Goal: Task Accomplishment & Management: Complete application form

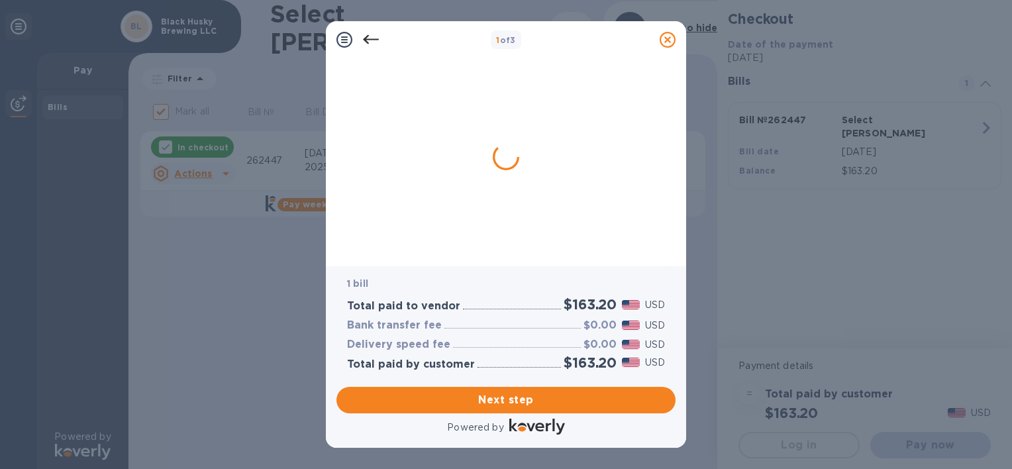
checkbox input "false"
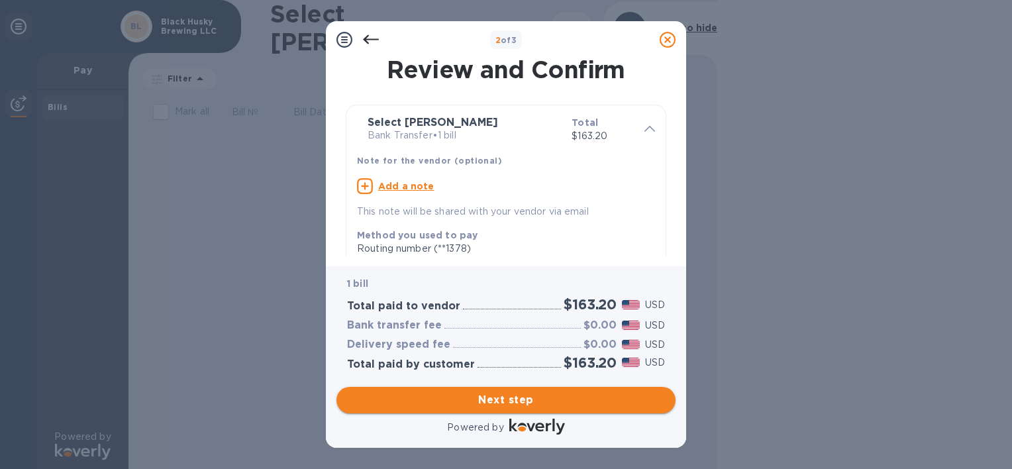
click at [498, 400] on span "Next step" at bounding box center [506, 400] width 318 height 16
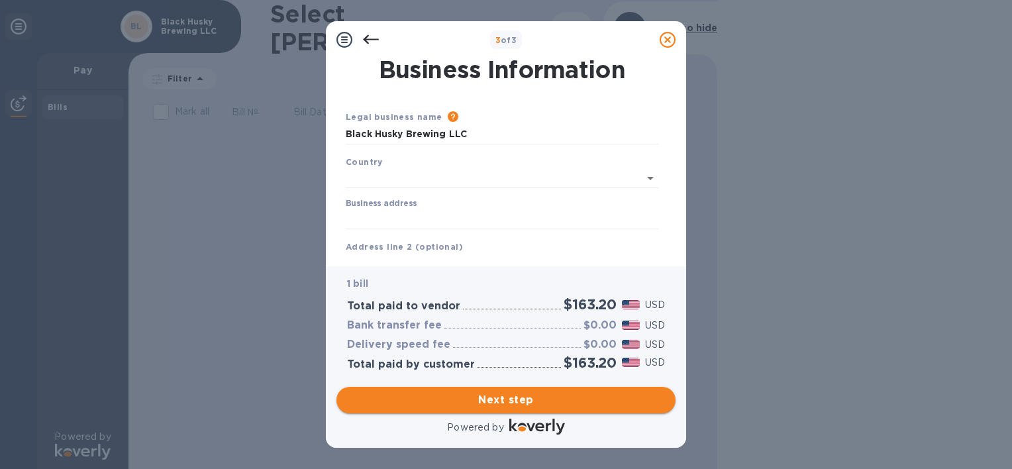
type input "[GEOGRAPHIC_DATA]"
click at [483, 217] on input "Business address" at bounding box center [502, 217] width 313 height 20
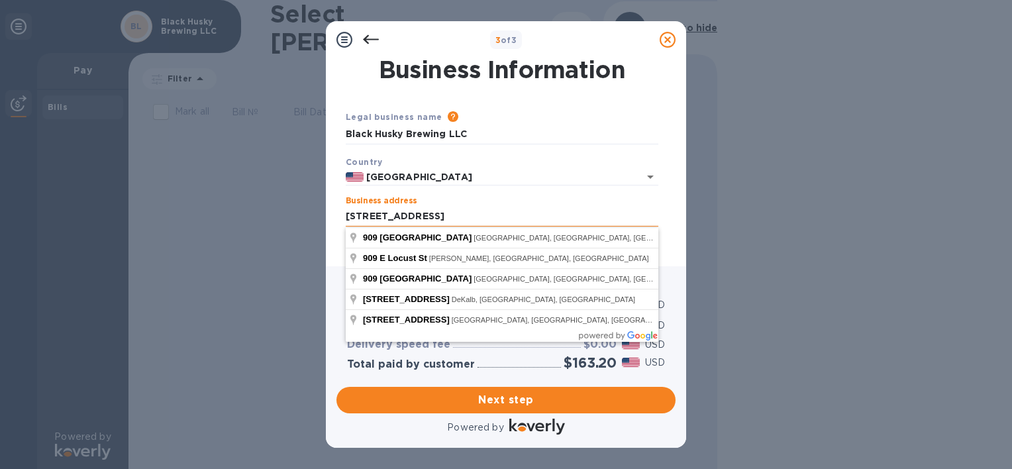
type input "[STREET_ADDRESS]"
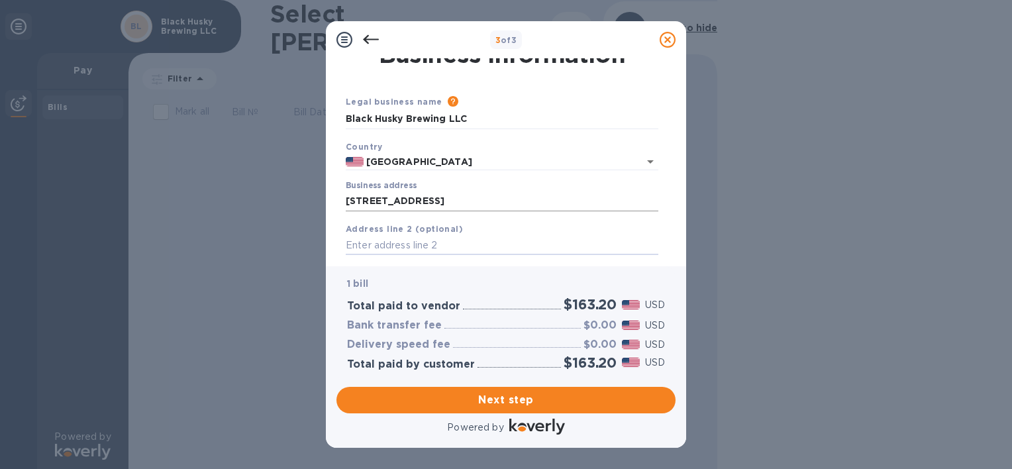
scroll to position [148, 0]
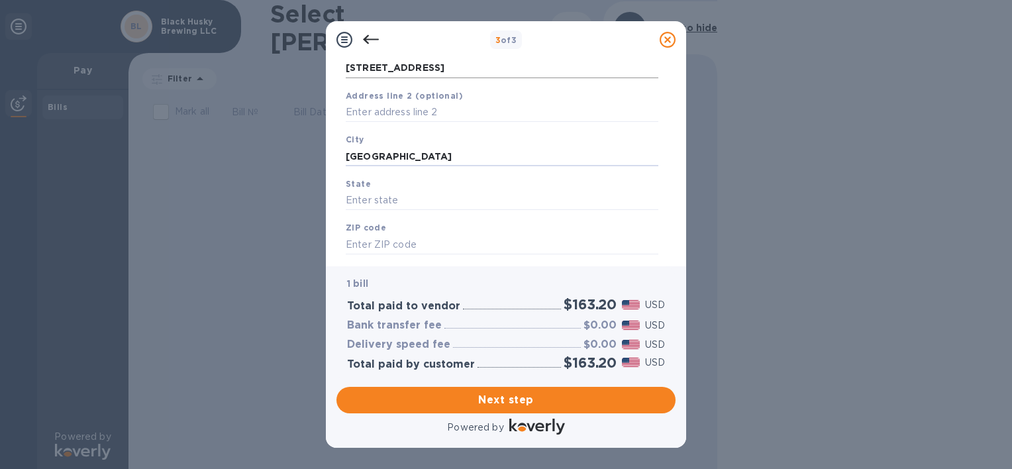
type input "[GEOGRAPHIC_DATA]"
type input "WI"
type input "53212"
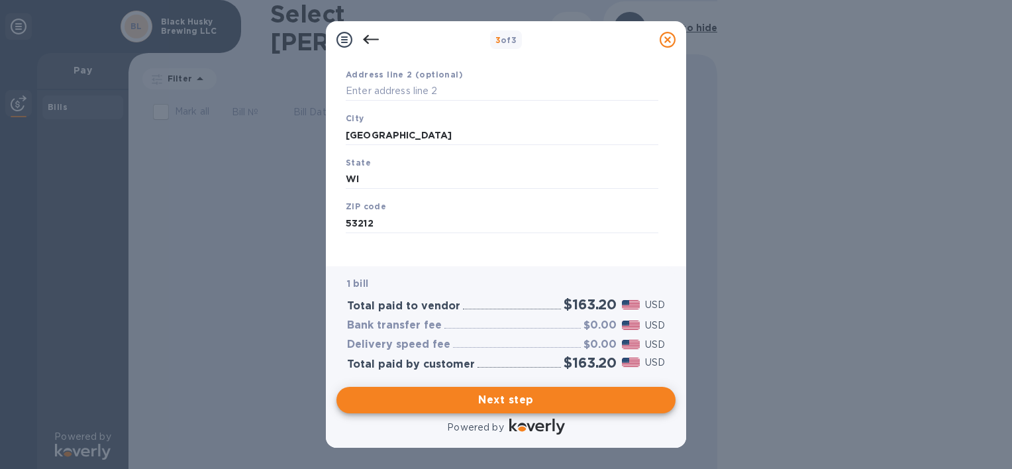
scroll to position [180, 0]
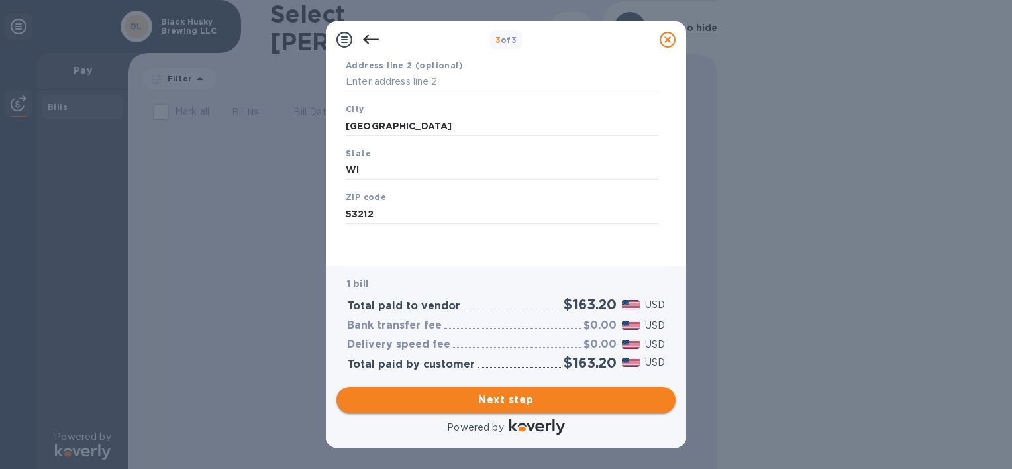
click at [522, 396] on span "Next step" at bounding box center [506, 400] width 318 height 16
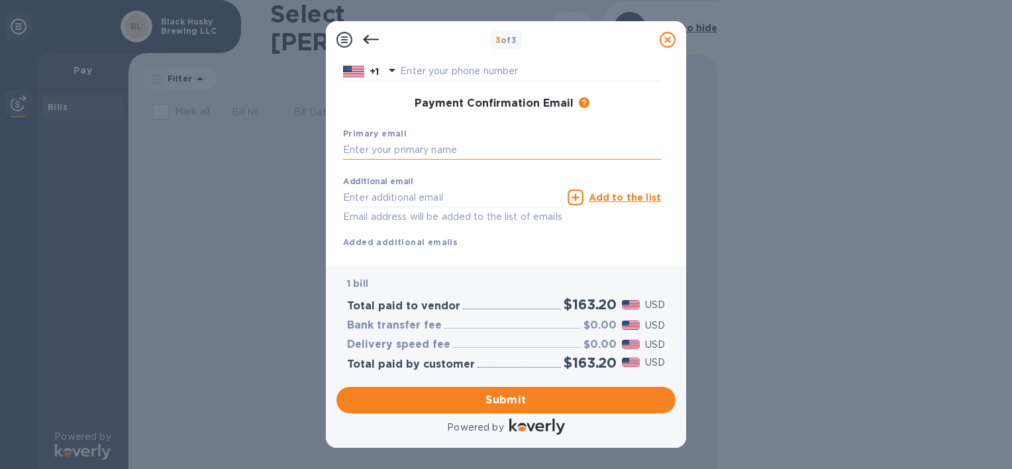
click at [438, 152] on input "text" at bounding box center [502, 150] width 318 height 20
type input "[PERSON_NAME][EMAIL_ADDRESS][DOMAIN_NAME]"
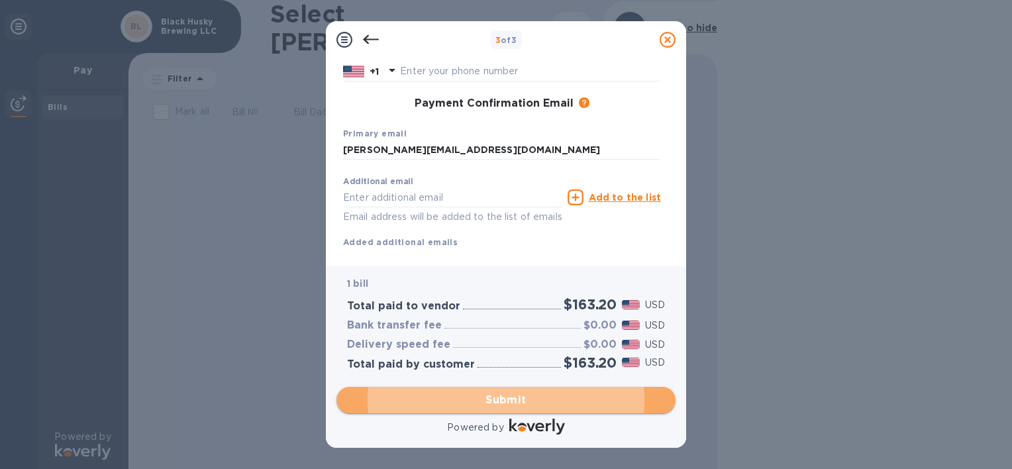
click at [490, 395] on span "Submit" at bounding box center [506, 400] width 318 height 16
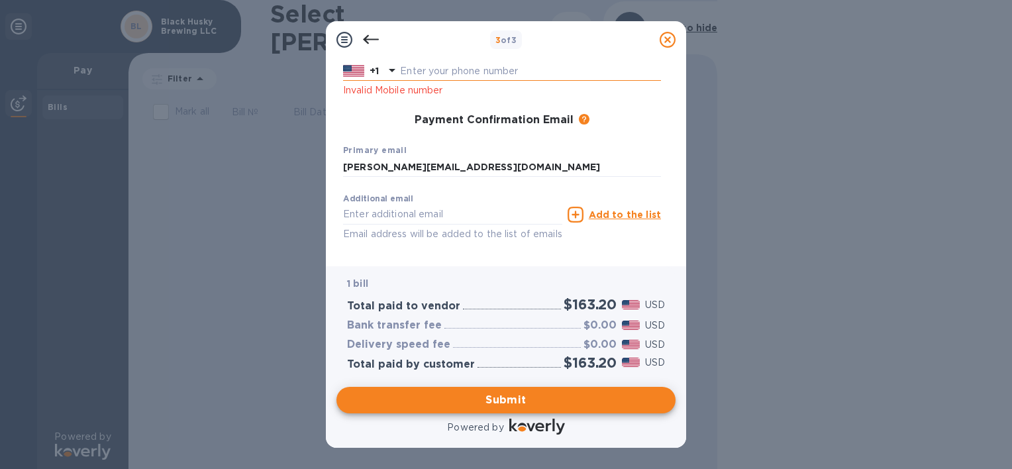
click at [426, 70] on input "text" at bounding box center [530, 72] width 261 height 20
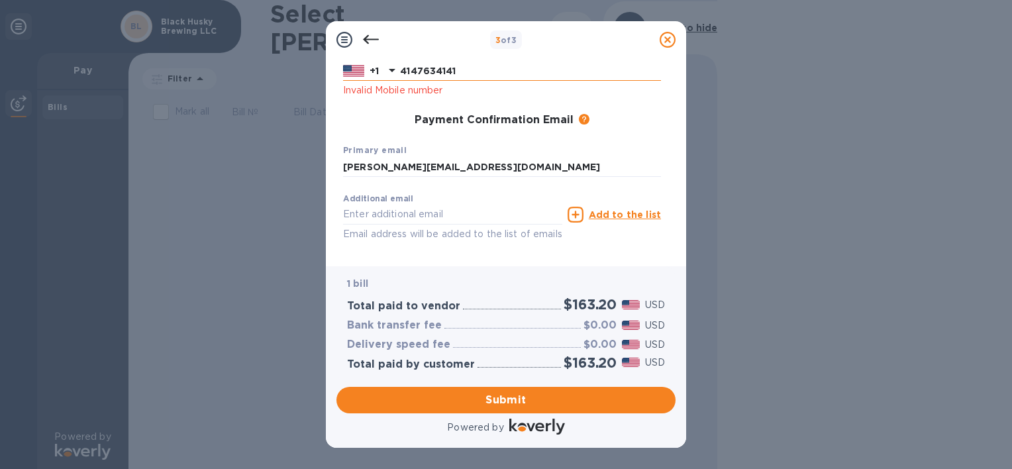
type input "4147634141"
click at [490, 397] on span "Submit" at bounding box center [506, 400] width 318 height 16
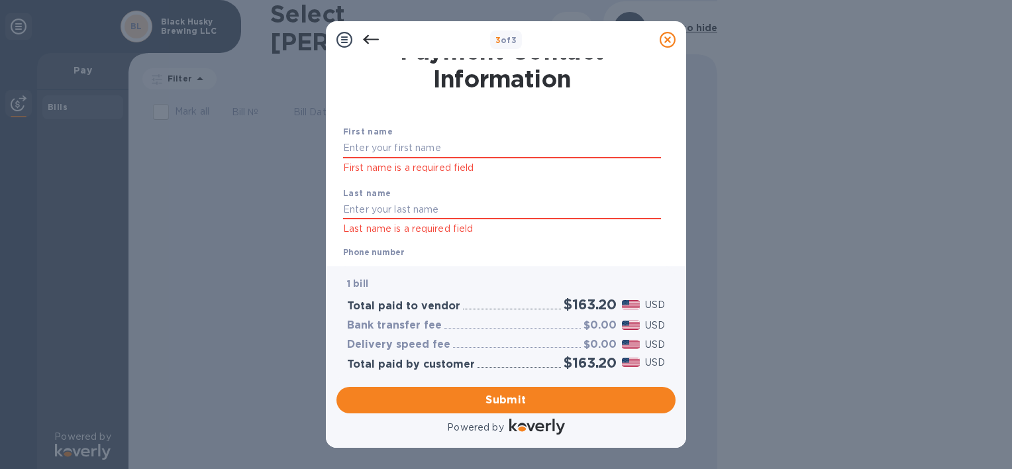
scroll to position [0, 0]
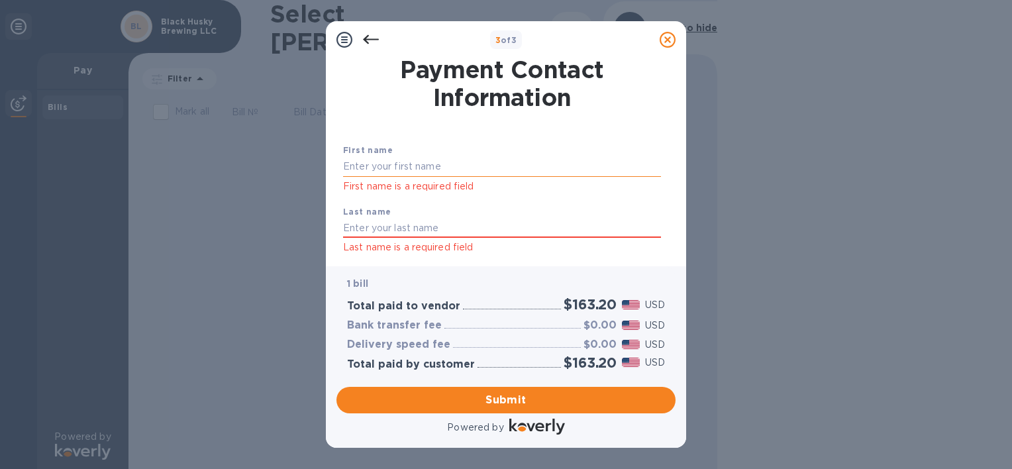
click at [450, 169] on input "text" at bounding box center [502, 167] width 318 height 20
type input "[PERSON_NAME]"
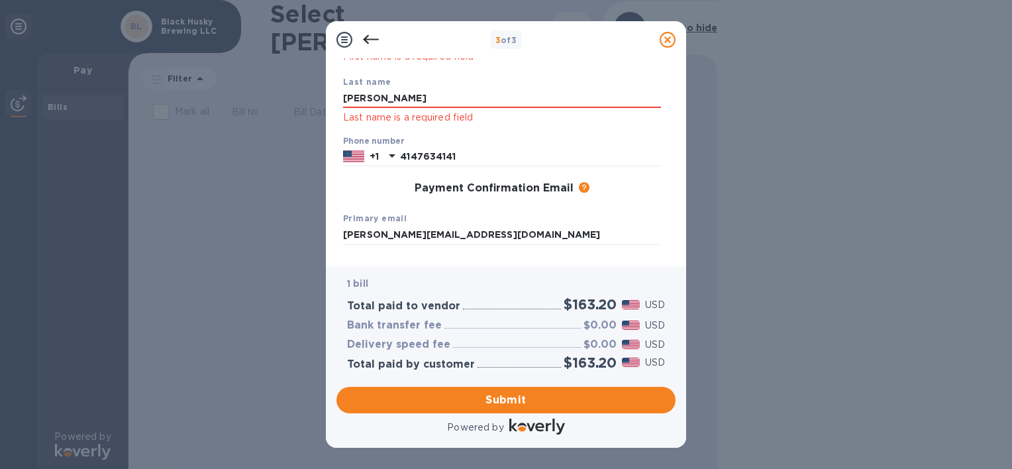
scroll to position [246, 0]
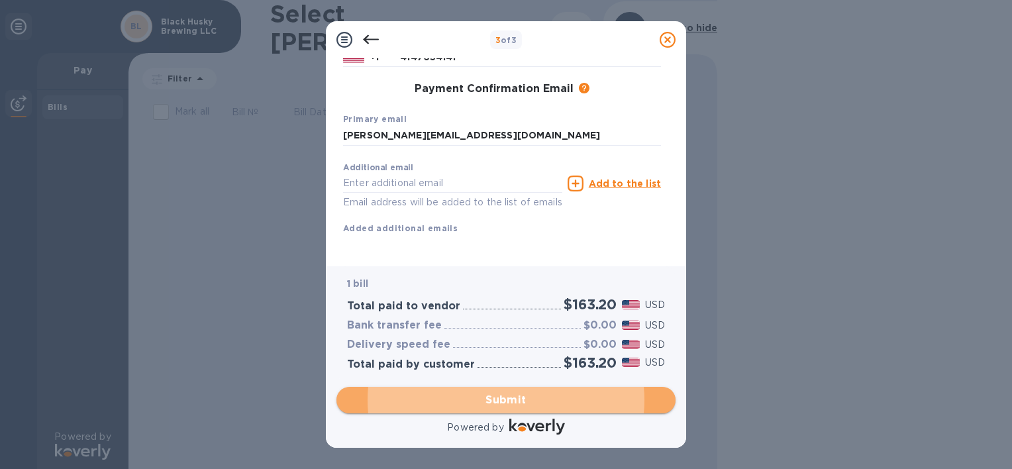
click at [486, 405] on span "Submit" at bounding box center [506, 400] width 318 height 16
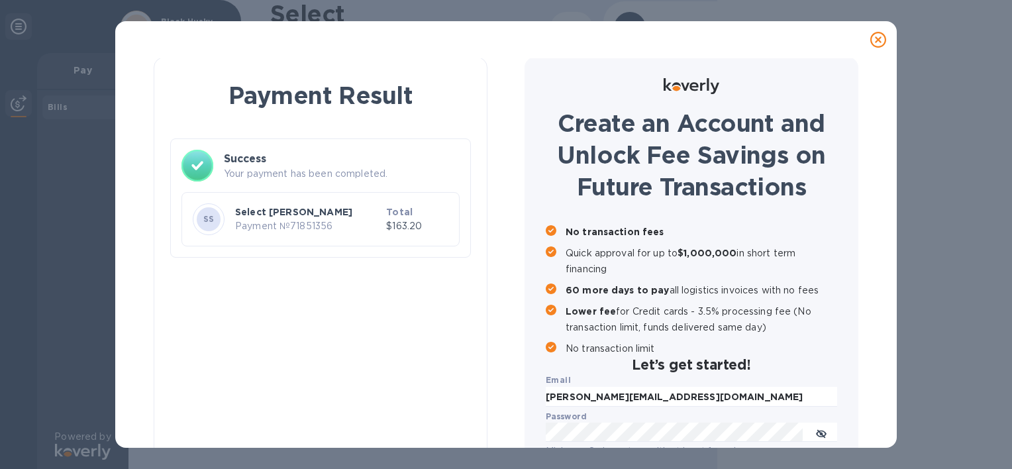
scroll to position [0, 0]
